Goal: Transaction & Acquisition: Purchase product/service

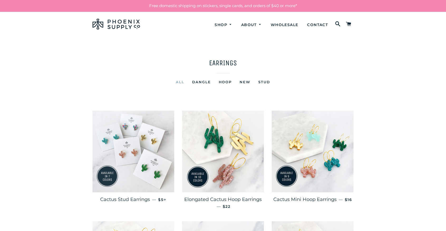
click at [139, 145] on img at bounding box center [133, 152] width 82 height 82
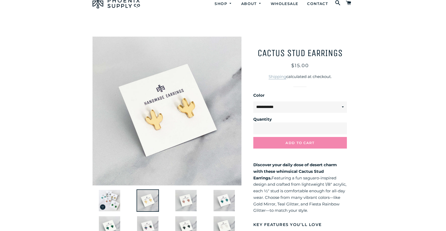
scroll to position [30, 0]
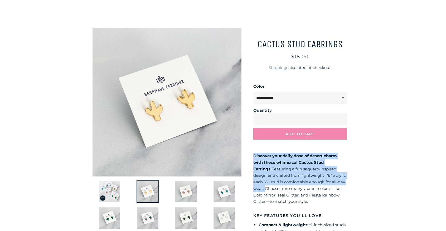
drag, startPoint x: 341, startPoint y: 182, endPoint x: 250, endPoint y: 155, distance: 95.0
click at [250, 155] on div "**********" at bounding box center [297, 209] width 112 height 363
copy p "Discover your daily dose of desert charm with these whimsical Cactus Stud Earri…"
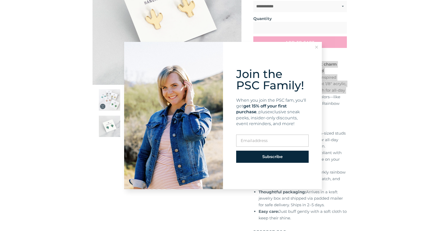
scroll to position [121, 0]
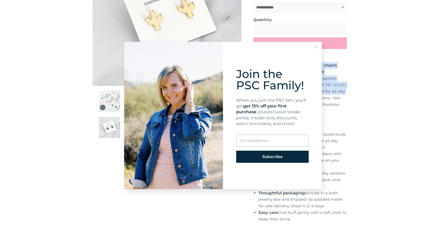
click at [317, 47] on icon at bounding box center [316, 47] width 3 height 3
click at [317, 47] on button "Add to Cart" at bounding box center [300, 43] width 94 height 12
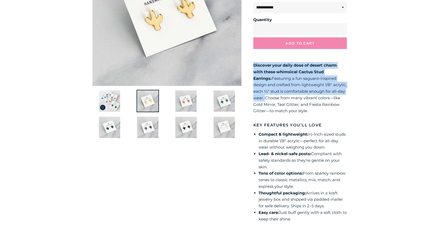
click at [288, 80] on p "Discover your daily dose of desert charm with these whimsical Cactus Stud Earri…" at bounding box center [300, 88] width 94 height 52
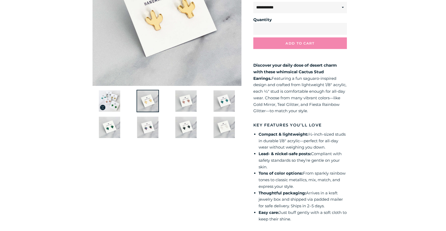
click at [266, 166] on li "Lead- & nickel-safe posts: Compliant with safety standards so they’re gentle on…" at bounding box center [303, 161] width 88 height 20
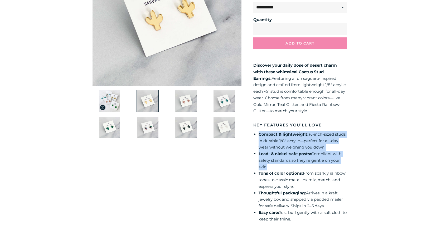
drag, startPoint x: 269, startPoint y: 168, endPoint x: 257, endPoint y: 134, distance: 35.6
click at [257, 134] on div "Discover your daily dose of desert charm with these whimsical Cactus Stud Earri…" at bounding box center [300, 173] width 94 height 223
copy ul "Compact & lightweight: ½-inch-sized studs in durable 1/8″ acrylic—perfect for a…"
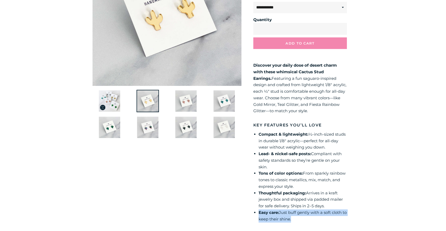
drag, startPoint x: 296, startPoint y: 219, endPoint x: 258, endPoint y: 213, distance: 39.0
click at [258, 213] on div "Discover your daily dose of desert charm with these whimsical Cactus Stud Earri…" at bounding box center [300, 173] width 94 height 223
copy li "Easy care: Just buff gently with a soft cloth to keep their shine."
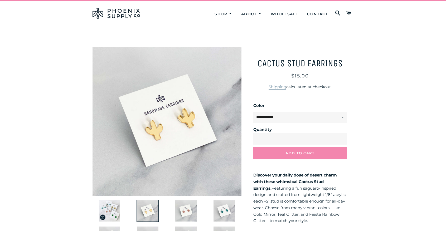
scroll to position [15, 0]
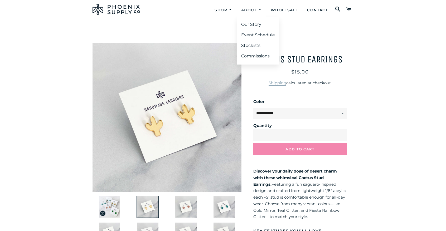
click at [248, 10] on link "About" at bounding box center [251, 10] width 28 height 14
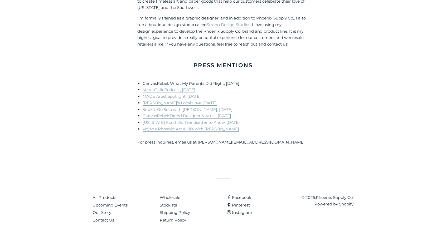
scroll to position [366, 0]
